Goal: Submit feedback/report problem

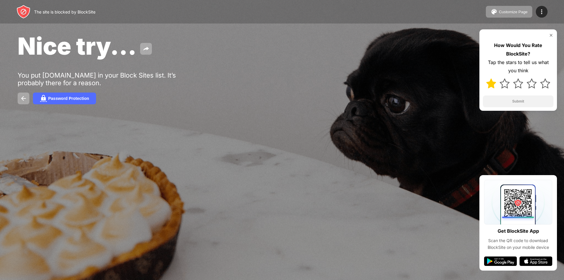
click at [489, 80] on img at bounding box center [491, 83] width 10 height 10
click at [507, 80] on img at bounding box center [504, 83] width 10 height 10
click at [517, 82] on img at bounding box center [518, 83] width 10 height 10
click at [532, 79] on img at bounding box center [531, 83] width 10 height 10
drag, startPoint x: 546, startPoint y: 81, endPoint x: 541, endPoint y: 83, distance: 5.4
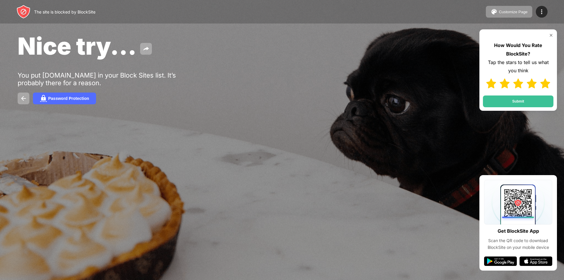
click at [546, 82] on img at bounding box center [545, 83] width 10 height 10
click at [527, 97] on button "Submit" at bounding box center [518, 101] width 70 height 12
